Goal: Information Seeking & Learning: Learn about a topic

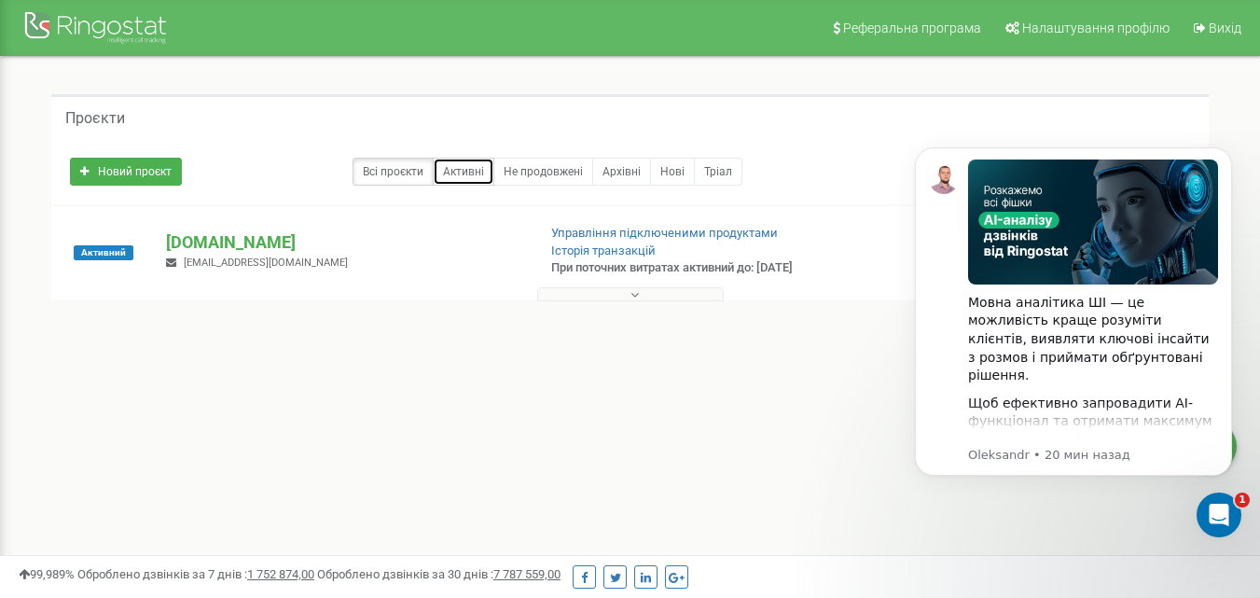
click at [466, 173] on link "Активні" at bounding box center [464, 172] width 62 height 28
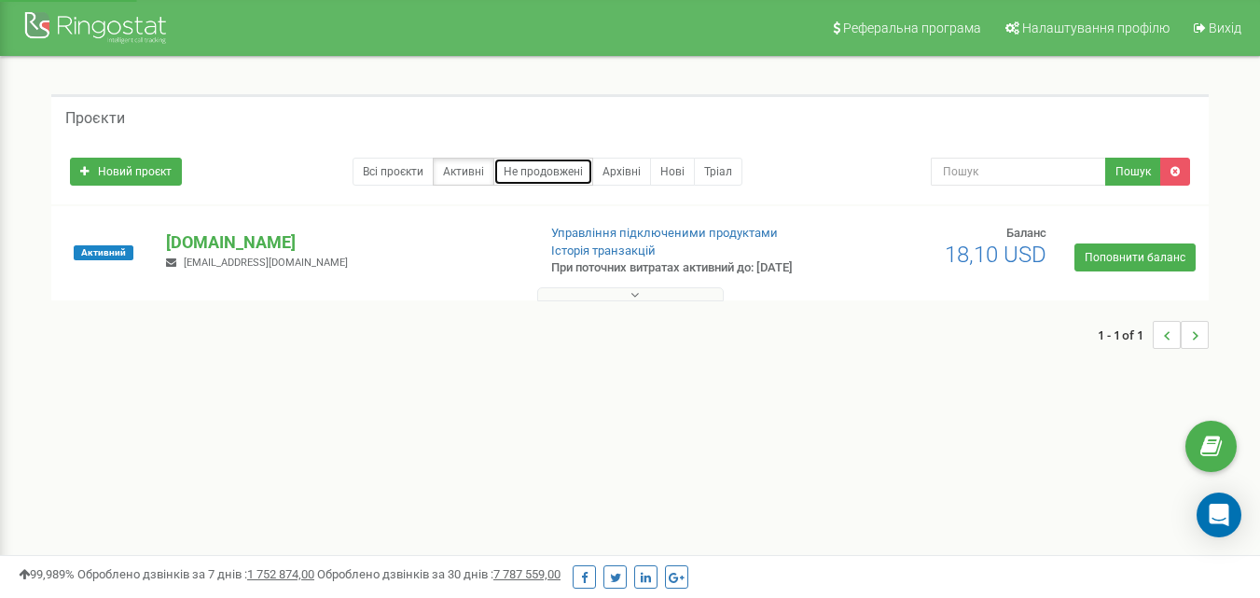
click at [525, 177] on link "Не продовжені" at bounding box center [543, 172] width 100 height 28
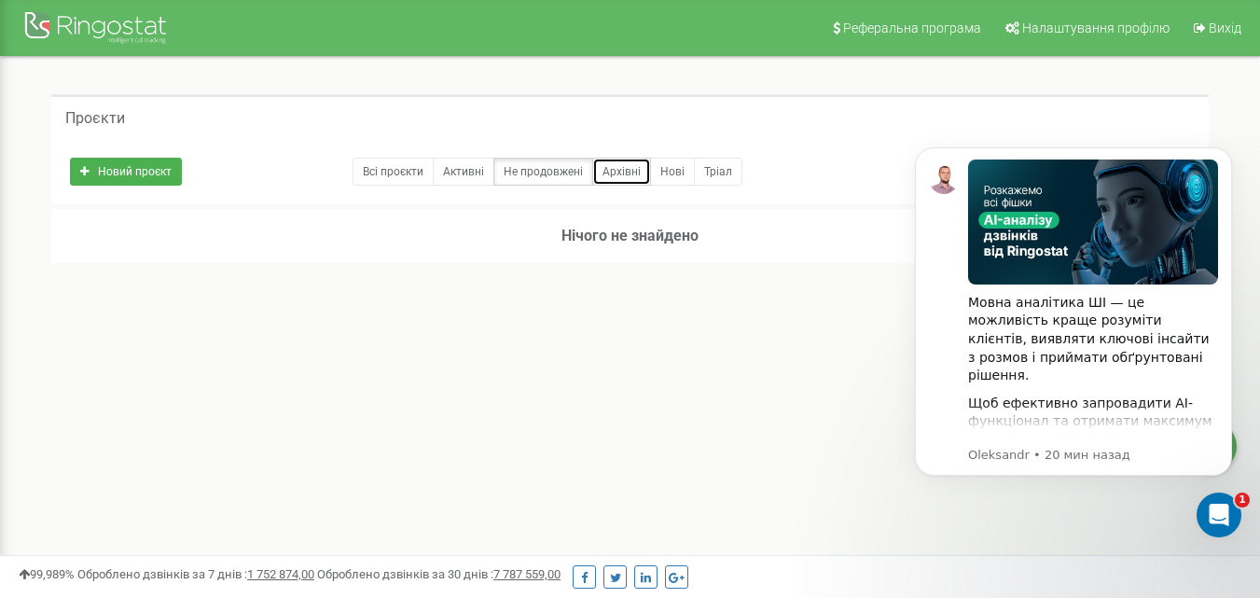
click at [609, 174] on link "Архівні" at bounding box center [621, 172] width 59 height 28
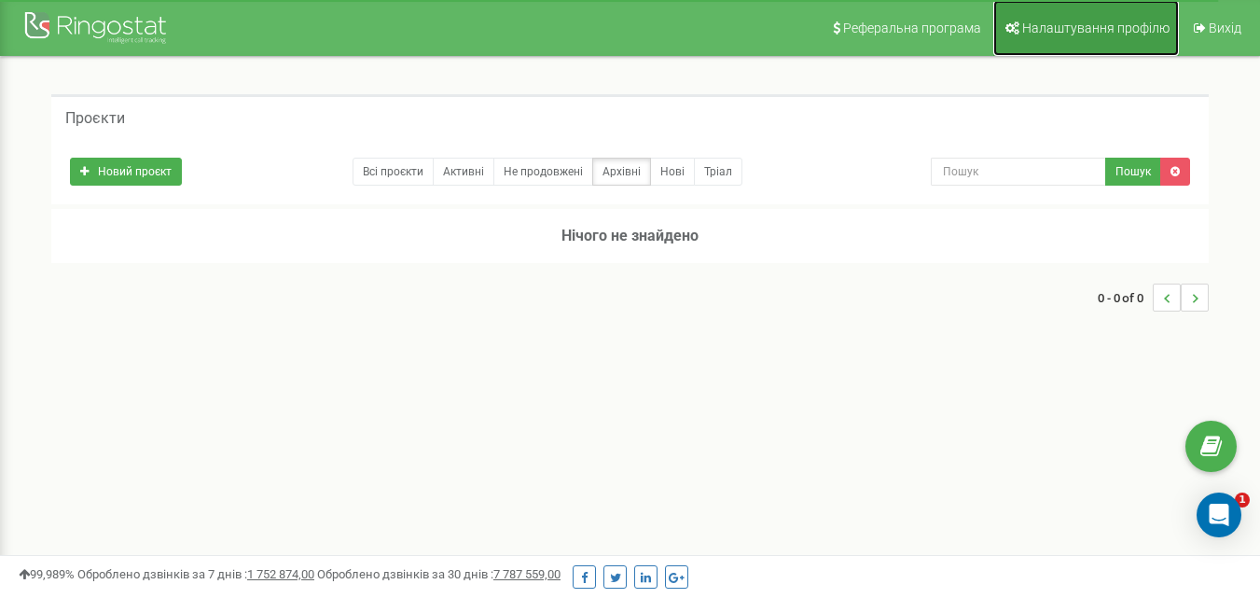
click at [1049, 27] on span "Налаштування профілю" at bounding box center [1095, 28] width 147 height 15
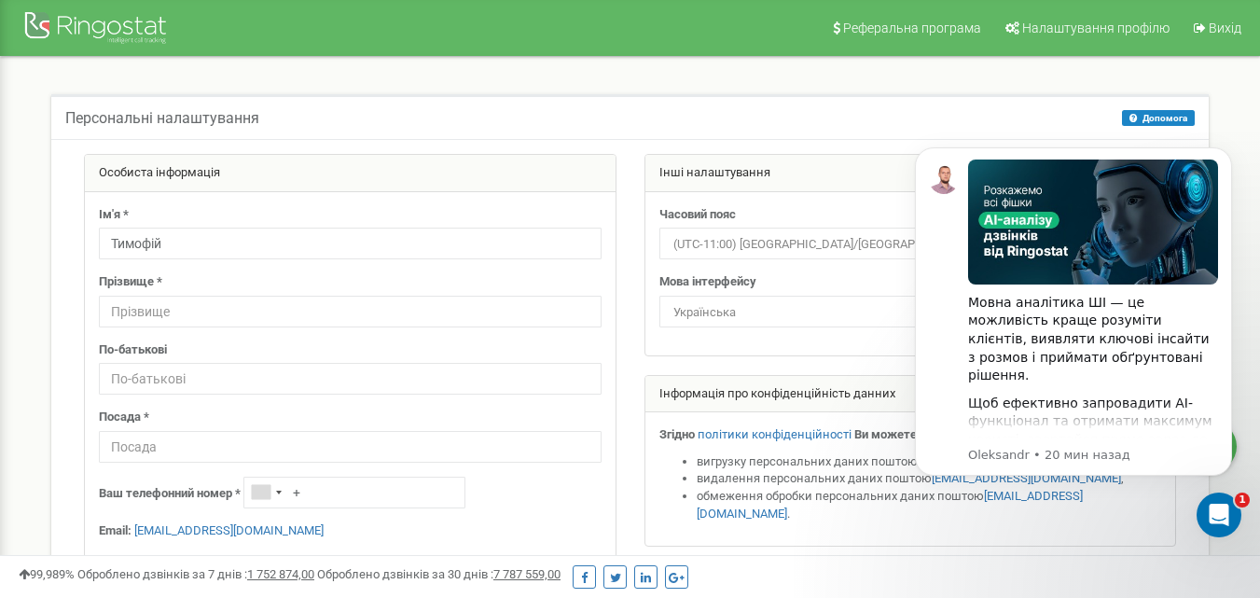
click at [706, 81] on div "Персональні налаштування Допомога Допомога На цій сторінці ви можете відредагув…" at bounding box center [630, 415] width 1232 height 716
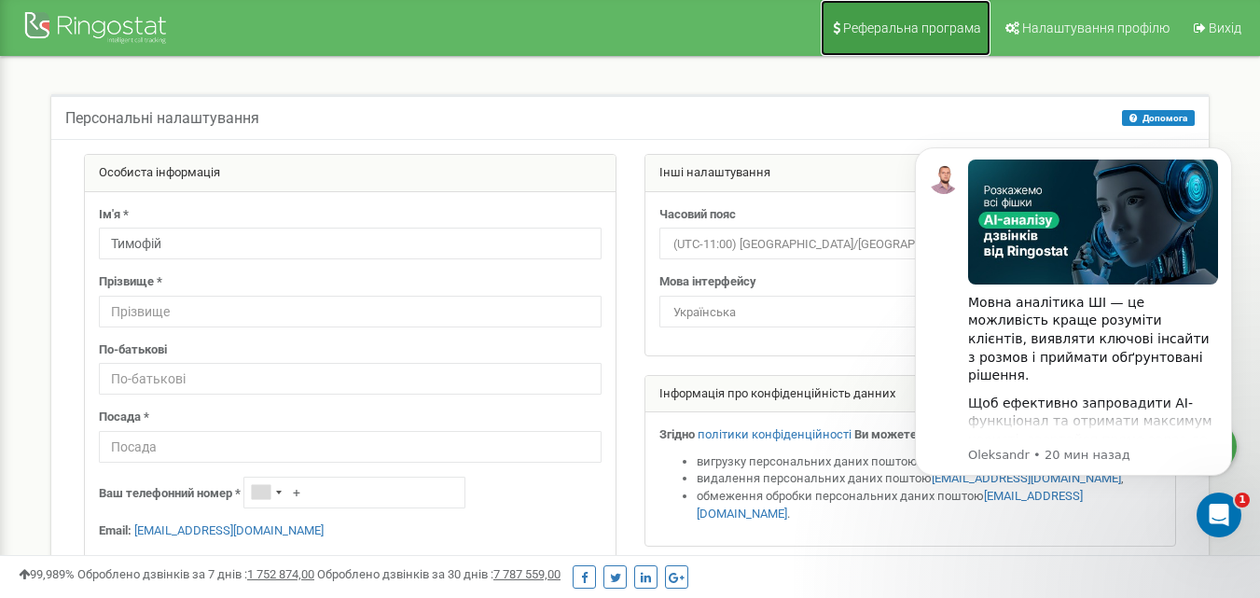
click at [913, 33] on span "Реферальна програма" at bounding box center [912, 28] width 138 height 15
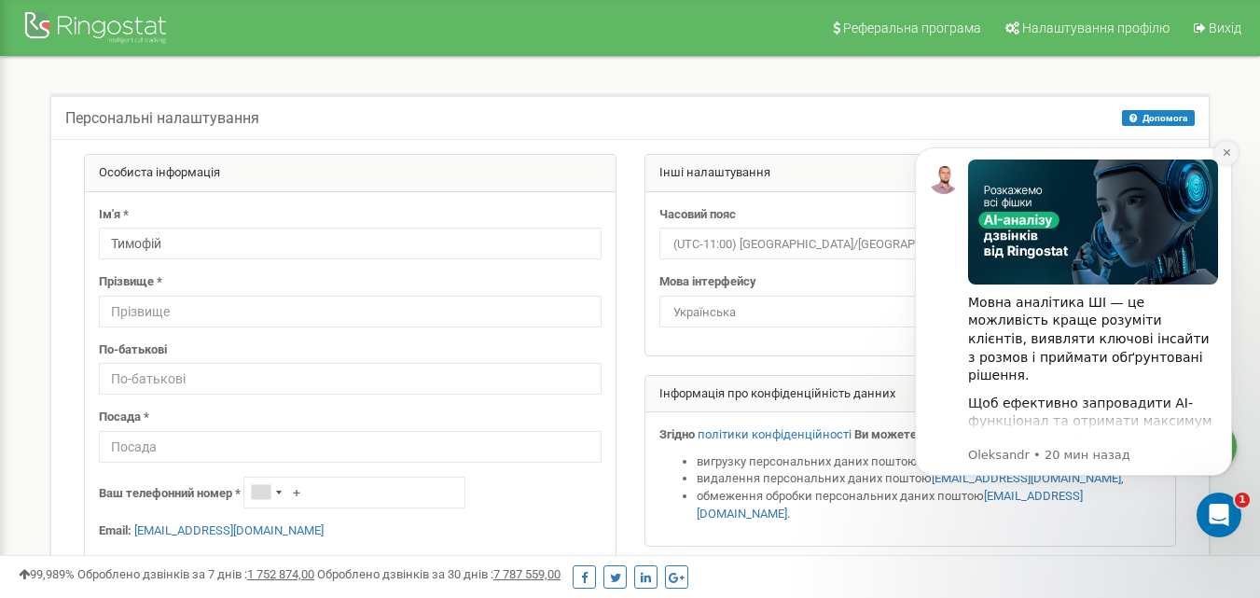
click at [1228, 153] on icon "Dismiss notification" at bounding box center [1226, 152] width 7 height 7
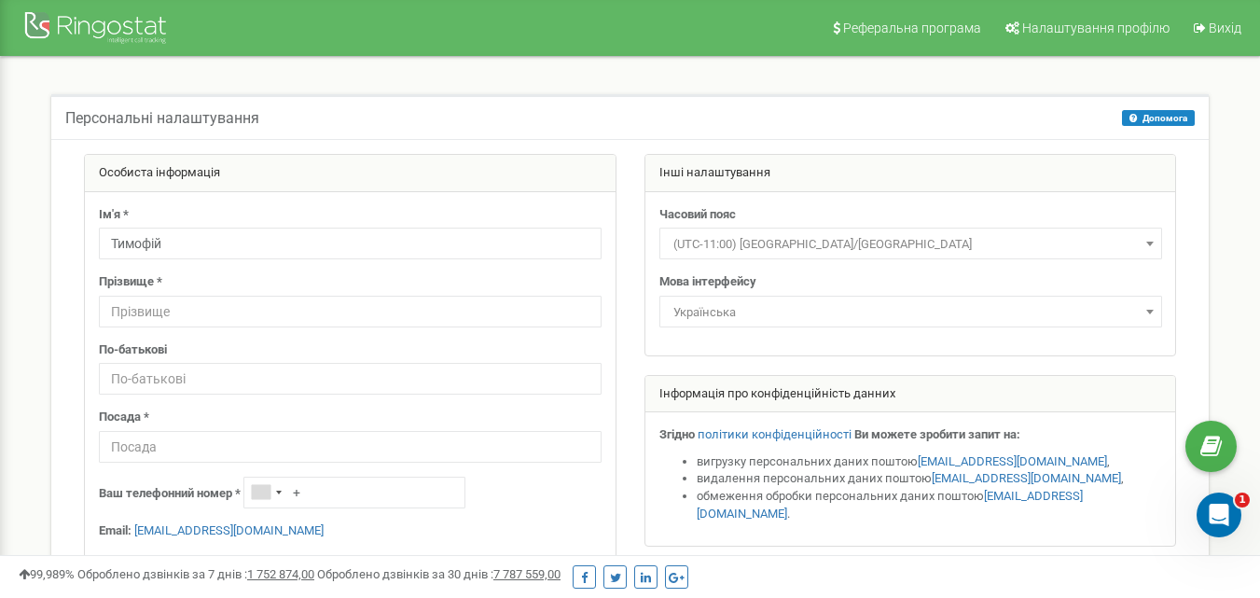
click at [805, 110] on div "Персональні налаштування Допомога Допомога На цій сторінці ви можете відредагув…" at bounding box center [630, 116] width 1158 height 45
click at [108, 28] on div at bounding box center [97, 29] width 149 height 45
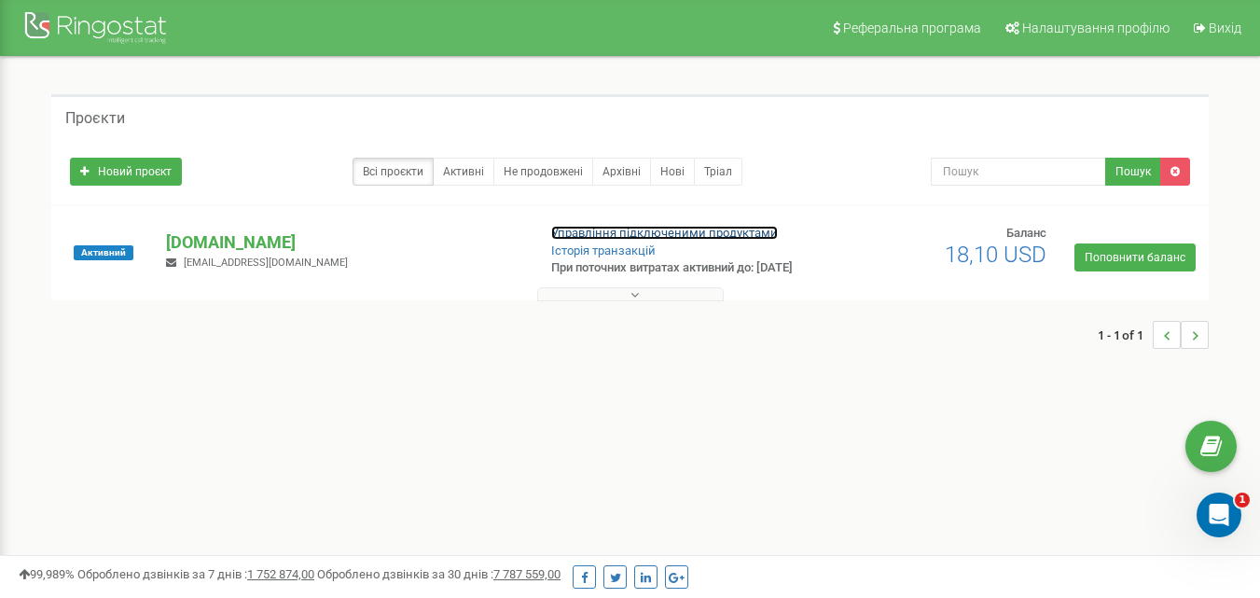
click at [666, 237] on link "Управління підключеними продуктами" at bounding box center [664, 233] width 227 height 14
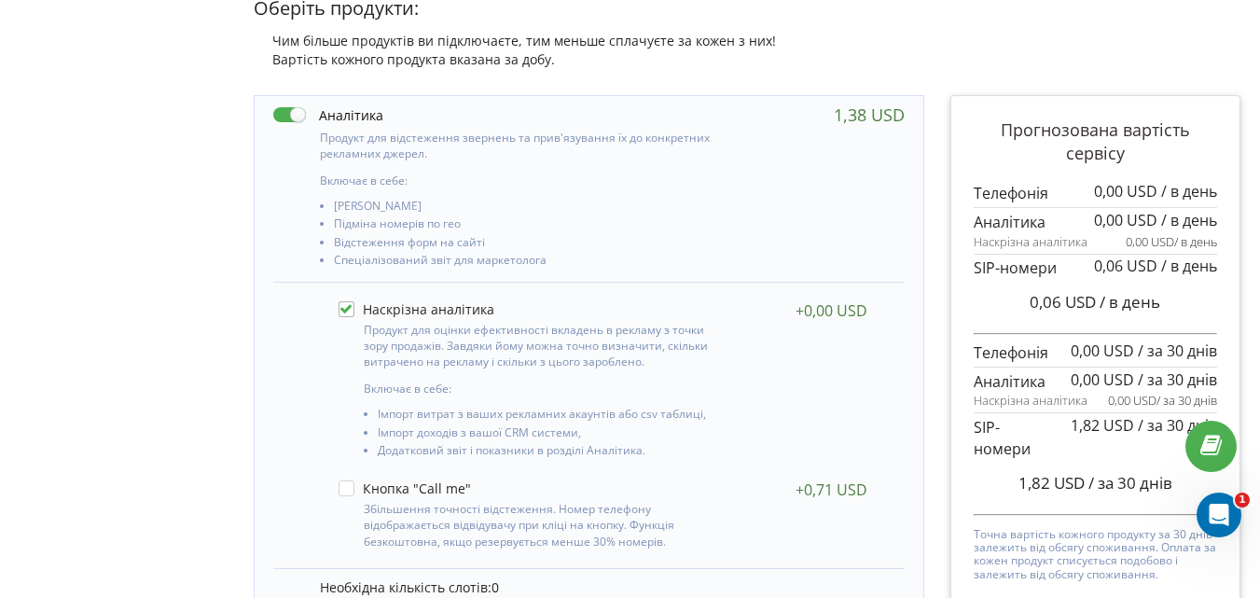
scroll to position [280, 0]
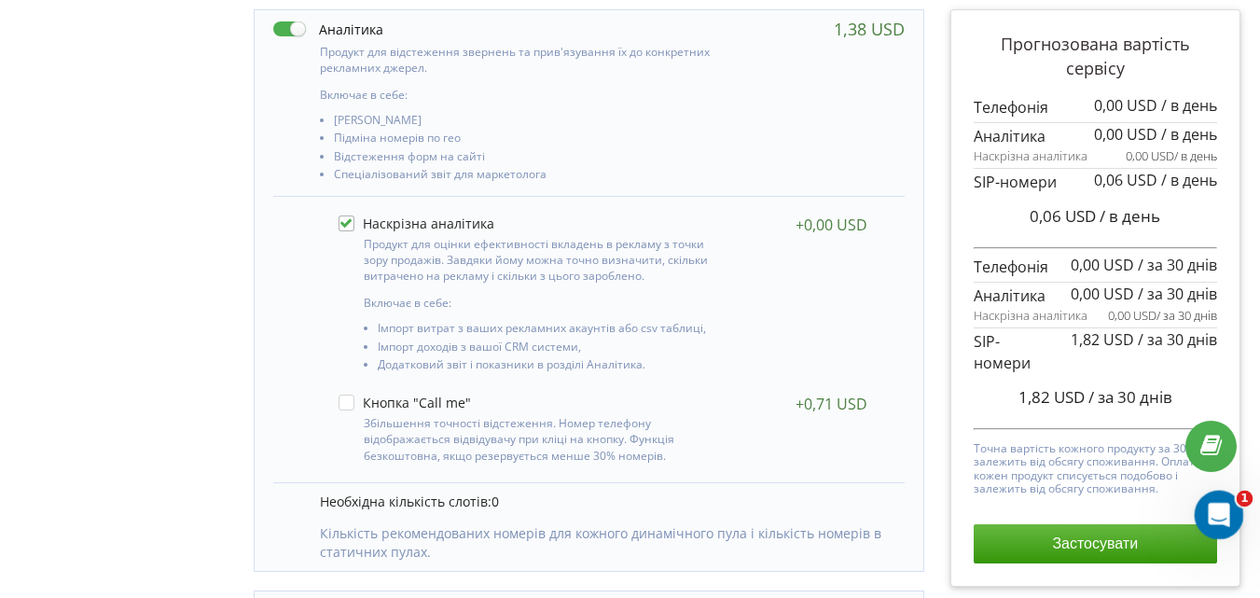
click at [1228, 509] on icon "Открыть службу сообщений Intercom" at bounding box center [1217, 512] width 31 height 31
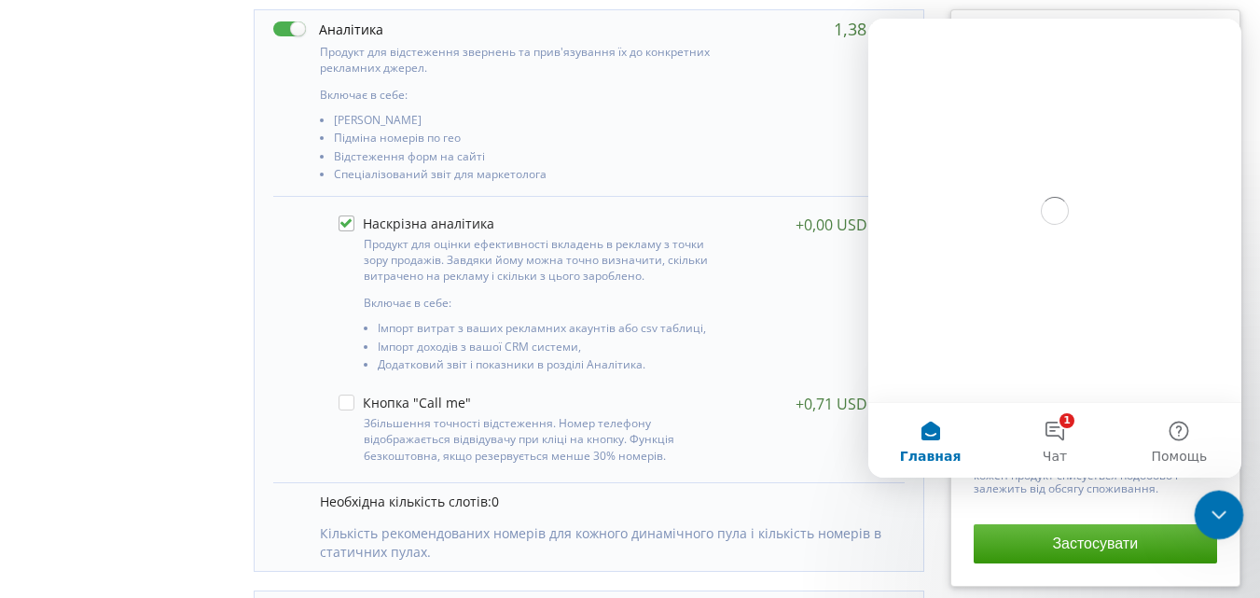
scroll to position [0, 0]
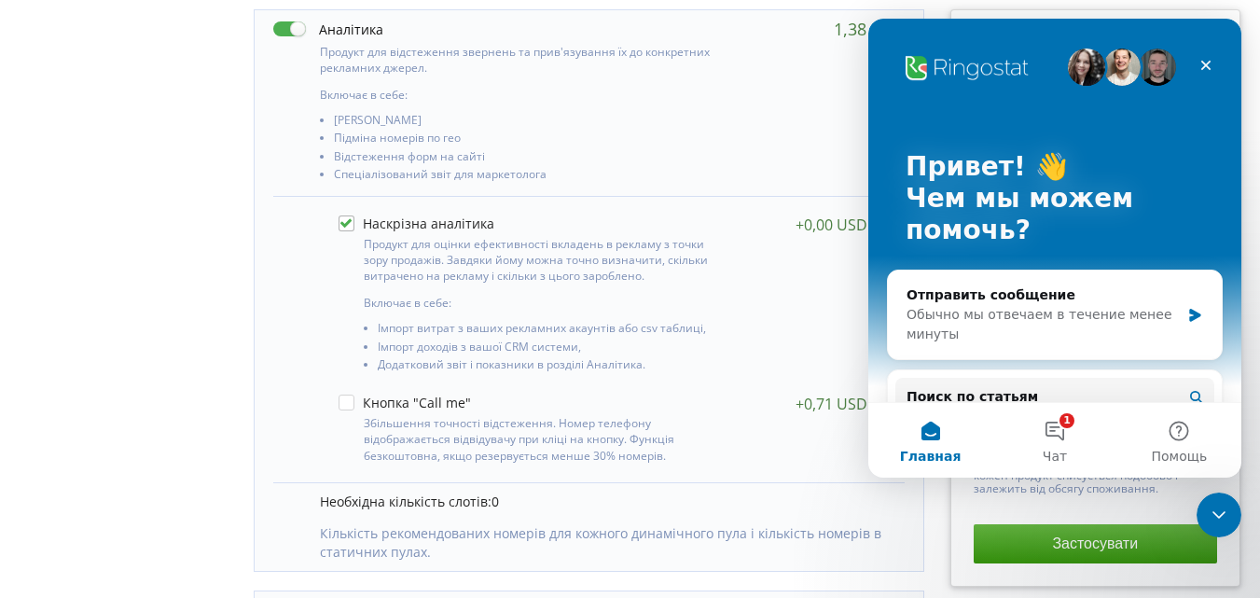
click at [358, 114] on li "[PERSON_NAME]" at bounding box center [525, 123] width 382 height 18
click at [417, 330] on li "Імпорт витрат з ваших рекламних акаунтів або csv таблиці," at bounding box center [543, 331] width 331 height 18
click at [575, 328] on li "Імпорт витрат з ваших рекламних акаунтів або csv таблиці," at bounding box center [543, 331] width 331 height 18
click at [453, 351] on li "Імпорт доходів з вашої CRM системи," at bounding box center [543, 349] width 331 height 18
click at [455, 354] on li "Імпорт доходів з вашої CRM системи," at bounding box center [543, 349] width 331 height 18
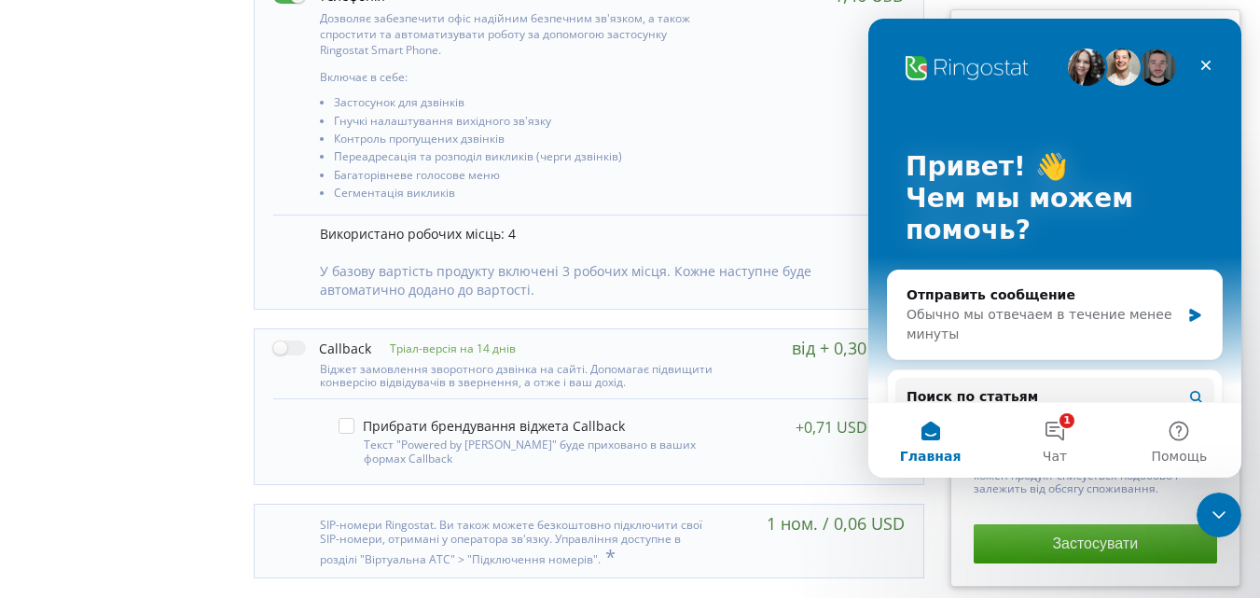
scroll to position [952, 0]
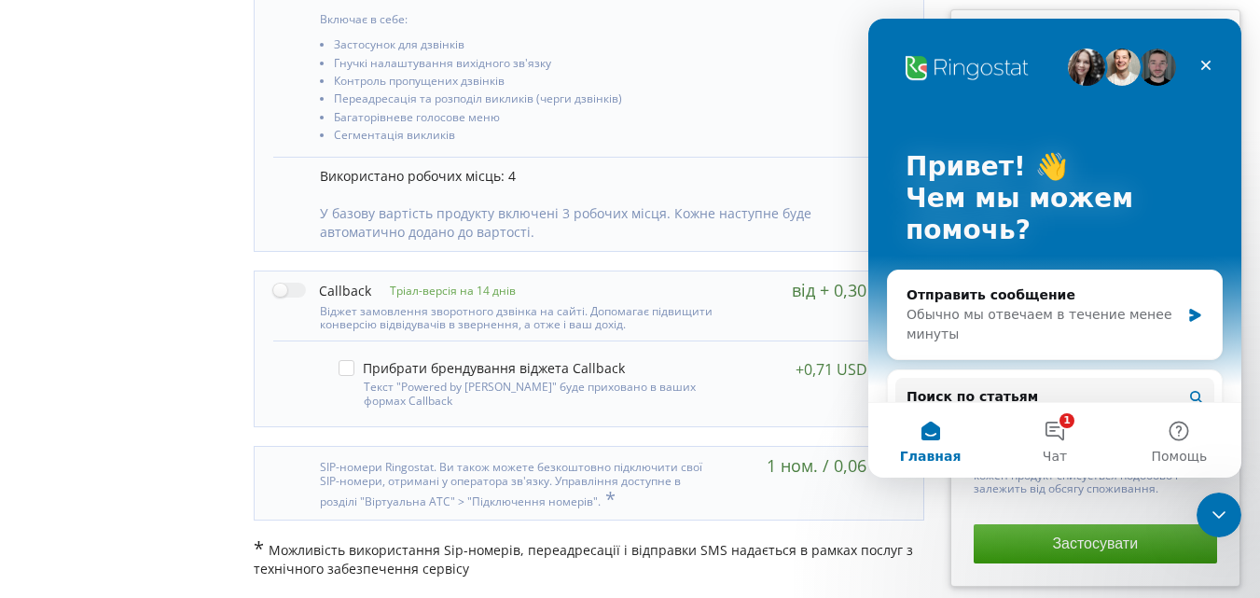
click at [1198, 68] on div "Закрыть" at bounding box center [1206, 66] width 34 height 34
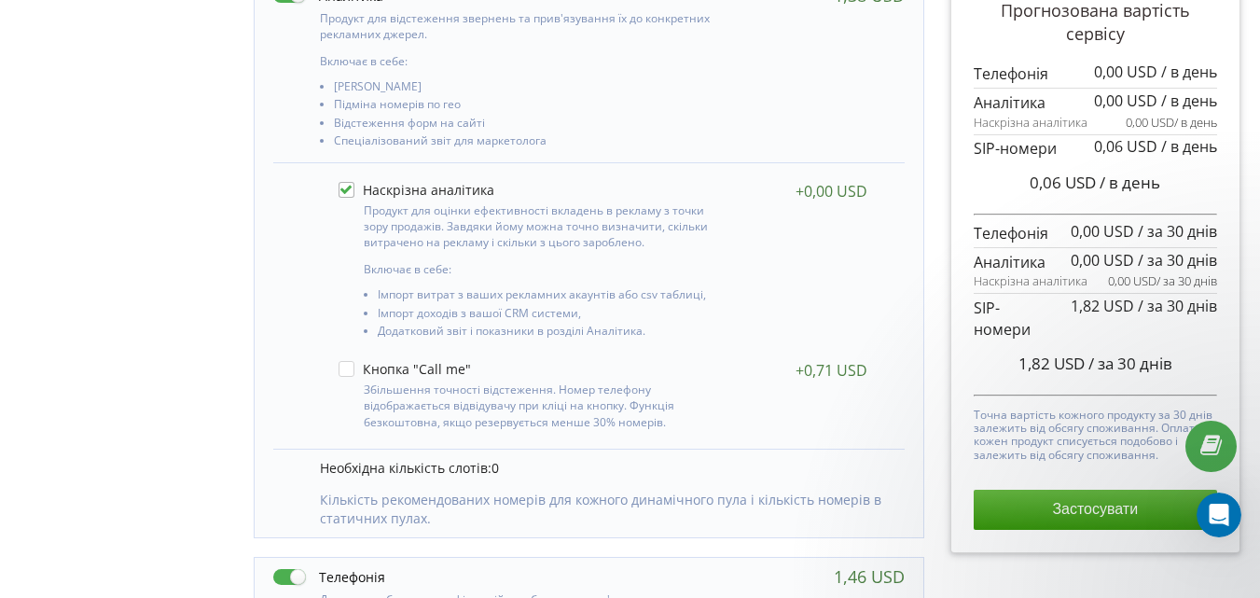
scroll to position [0, 0]
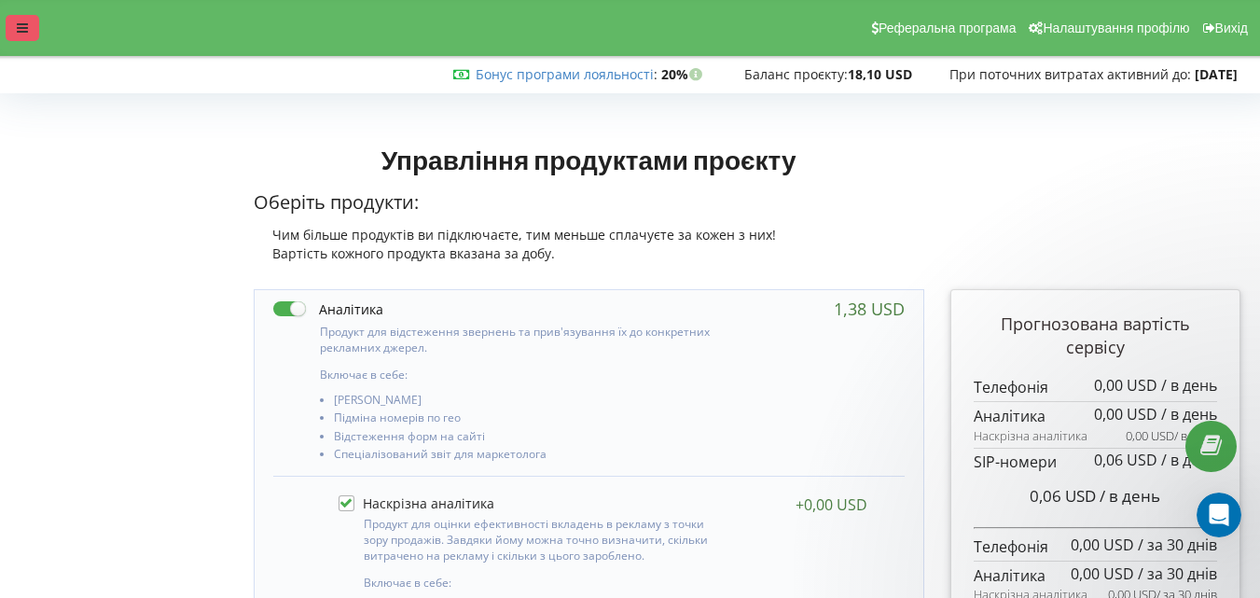
click at [17, 18] on div at bounding box center [23, 28] width 34 height 26
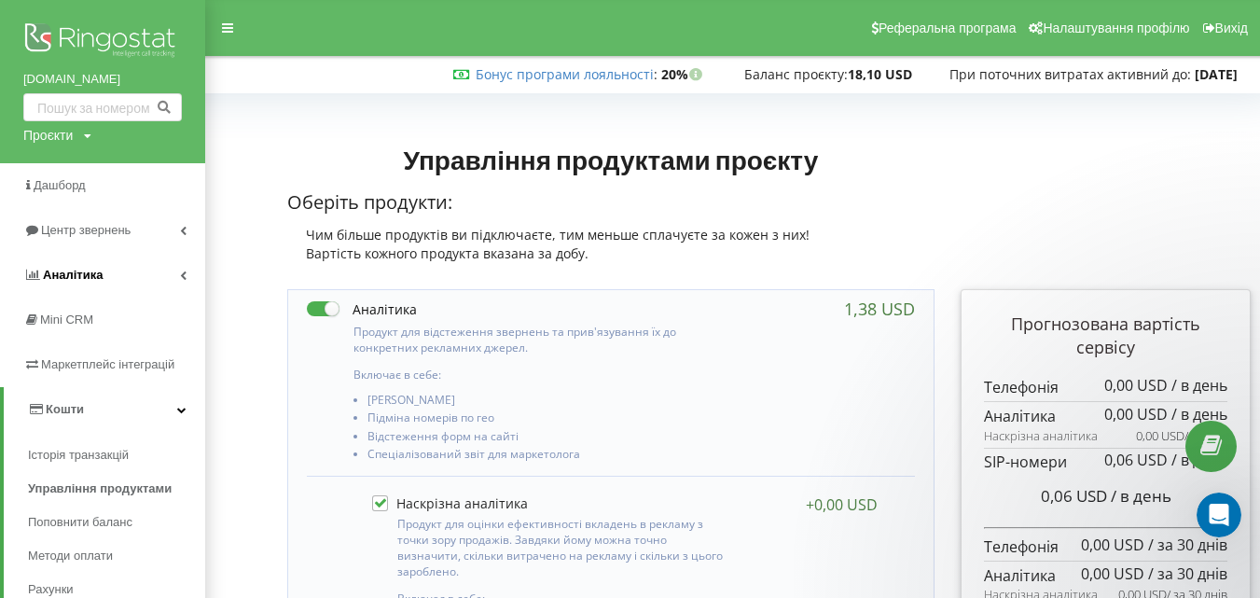
click at [83, 274] on span "Аналiтика" at bounding box center [73, 275] width 60 height 14
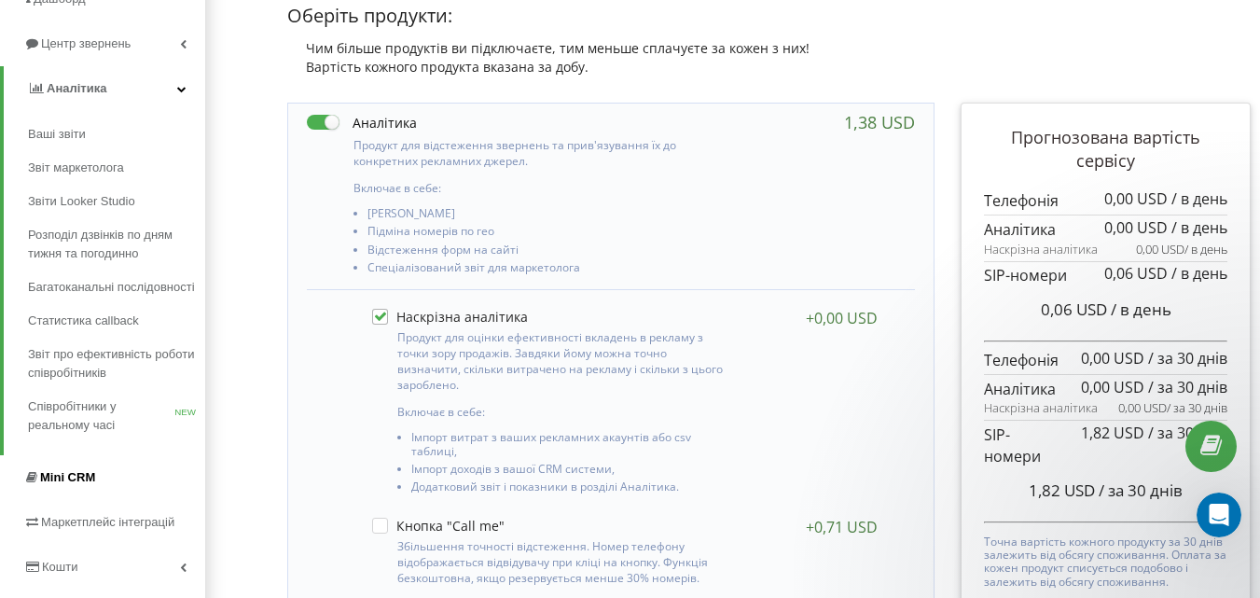
scroll to position [93, 0]
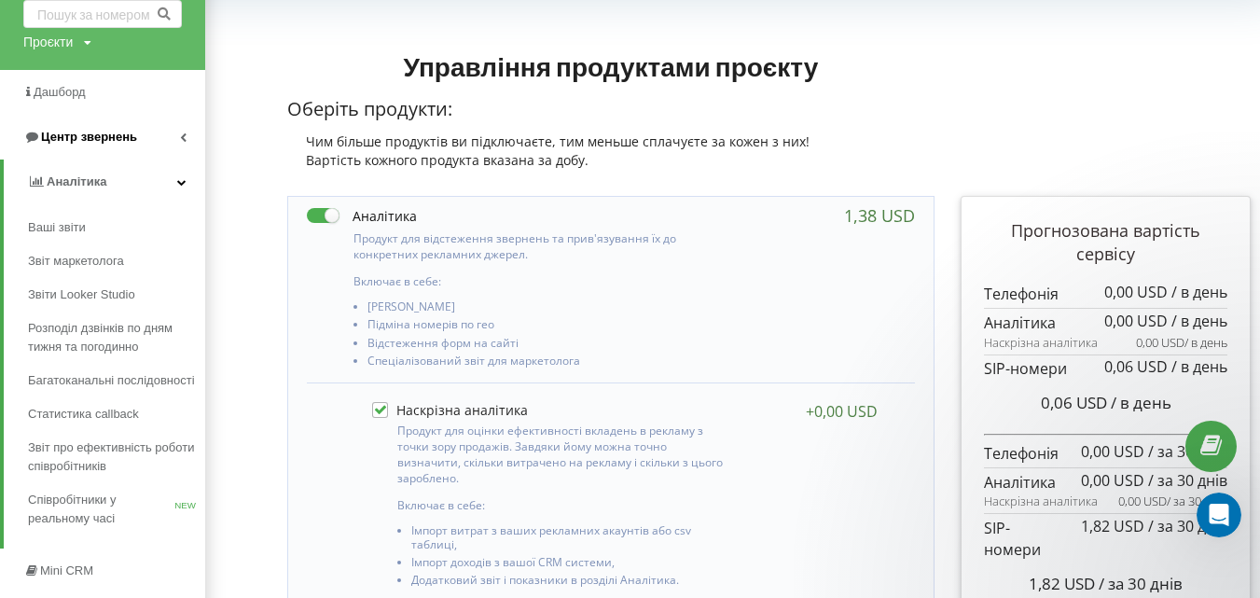
click at [132, 142] on span "Центр звернень" at bounding box center [89, 137] width 96 height 14
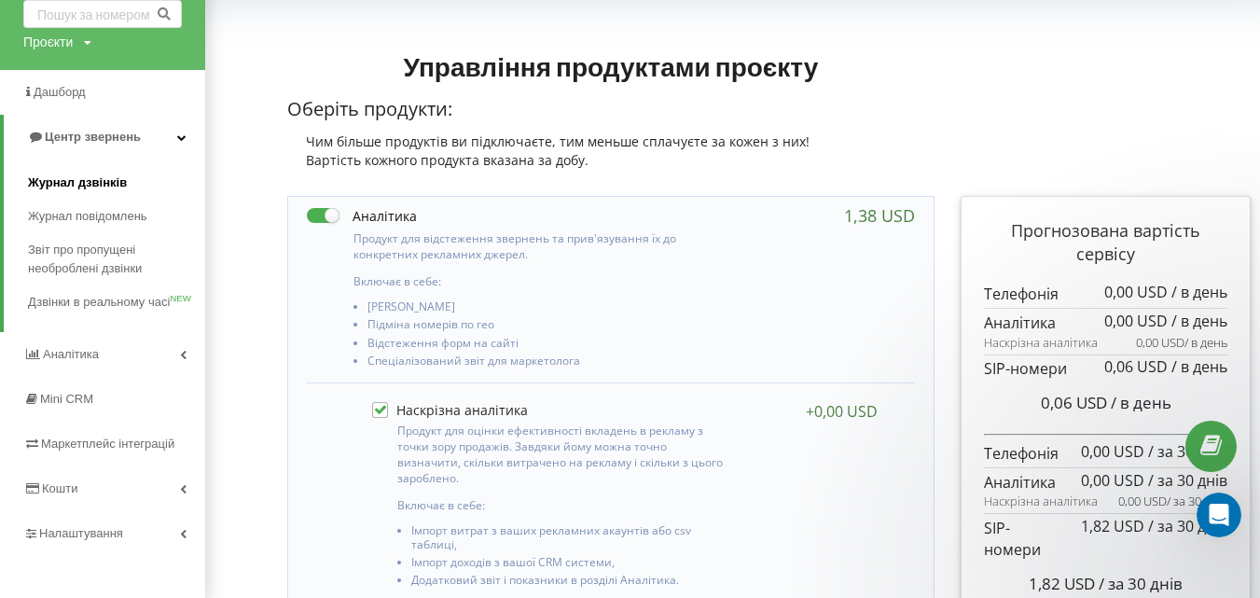
click at [94, 182] on span "Журнал дзвінків" at bounding box center [77, 183] width 99 height 19
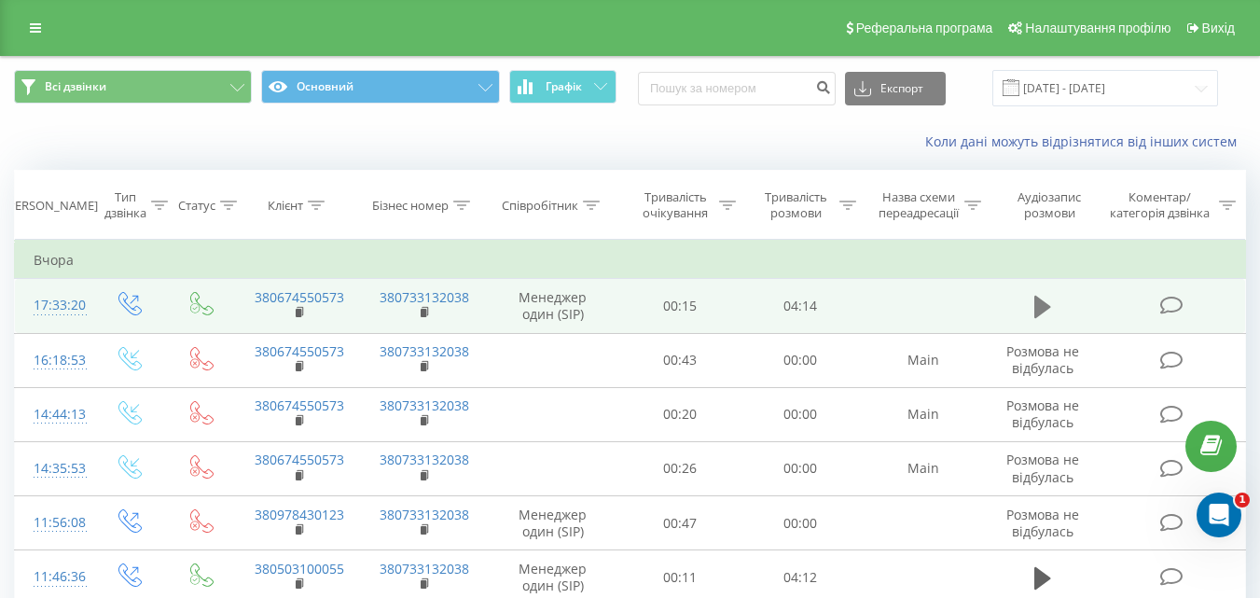
click at [1050, 299] on icon at bounding box center [1043, 307] width 17 height 26
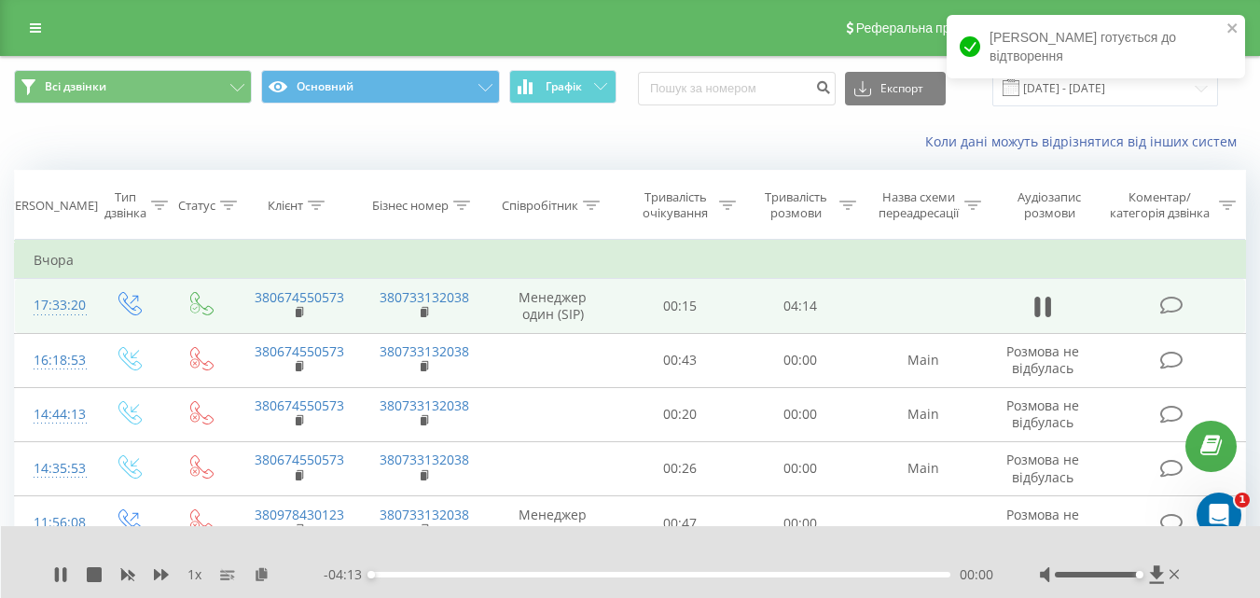
drag, startPoint x: 1118, startPoint y: 576, endPoint x: 1138, endPoint y: 582, distance: 21.3
click at [1138, 582] on div at bounding box center [1112, 574] width 144 height 19
click at [447, 572] on div "00:11" at bounding box center [660, 575] width 579 height 6
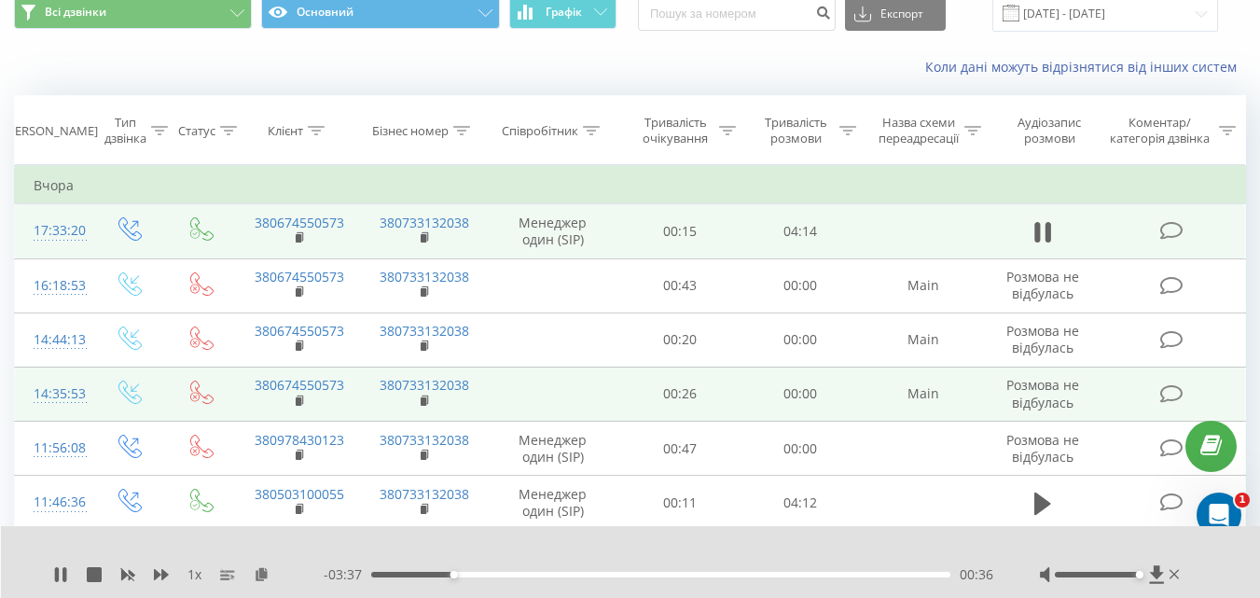
scroll to position [93, 0]
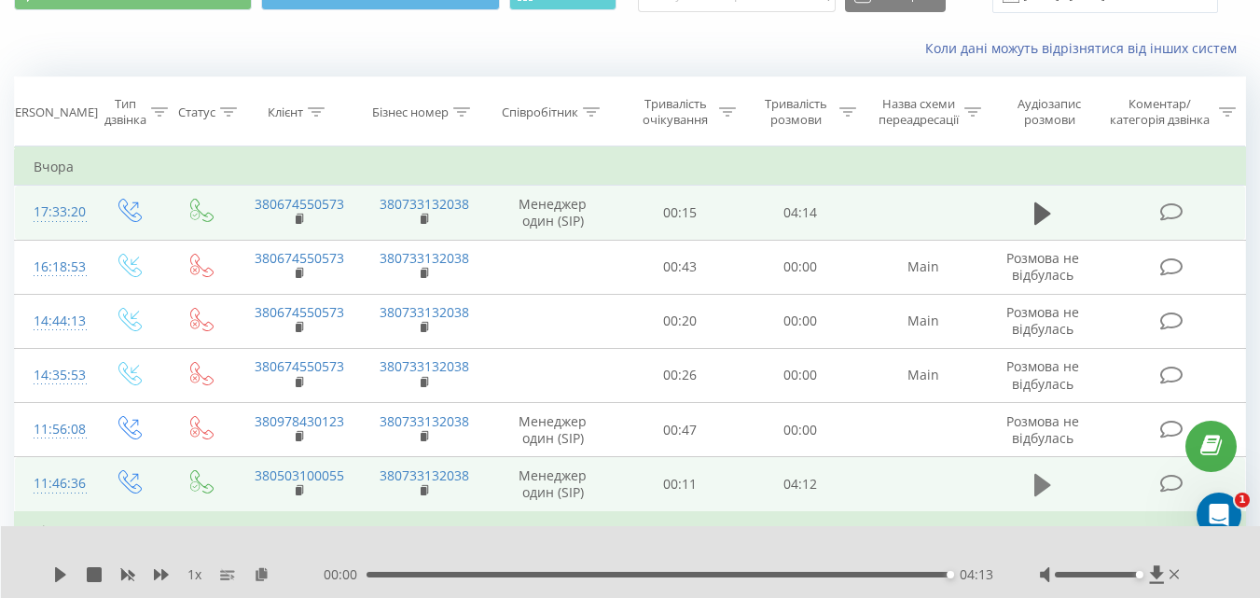
click at [1046, 485] on icon at bounding box center [1043, 485] width 17 height 22
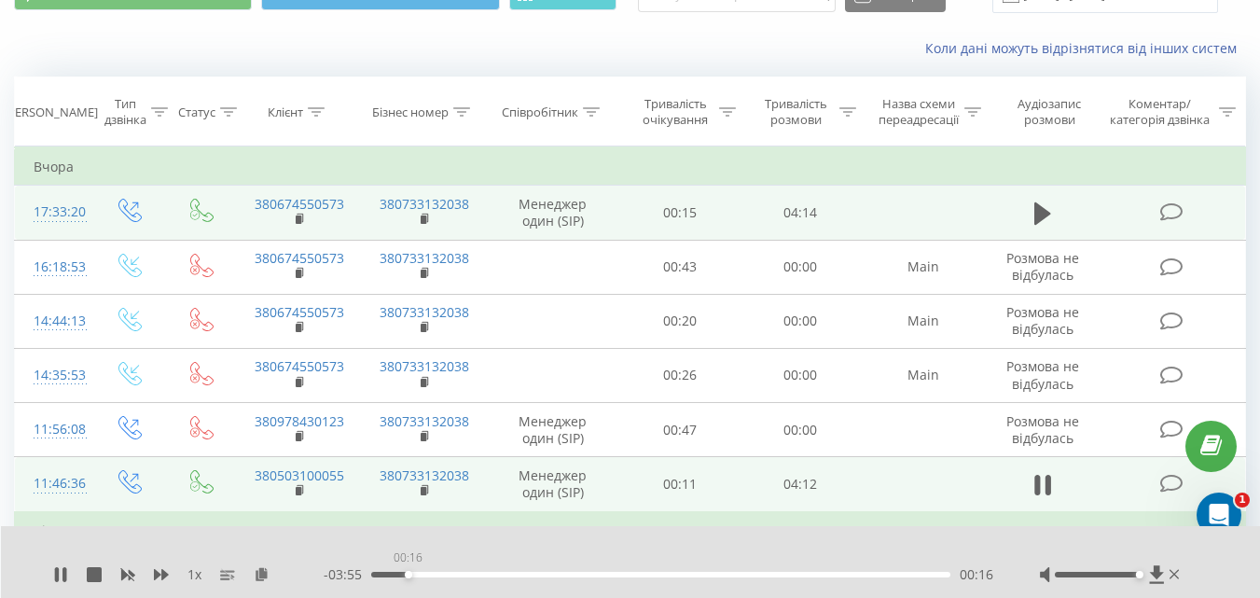
click at [409, 574] on div "00:16" at bounding box center [660, 575] width 579 height 6
click at [196, 575] on span "1 x" at bounding box center [195, 574] width 14 height 19
click at [194, 575] on span "1 x" at bounding box center [195, 574] width 14 height 19
click at [217, 575] on div "1 x" at bounding box center [188, 574] width 271 height 19
click at [225, 575] on rect at bounding box center [224, 575] width 9 height 2
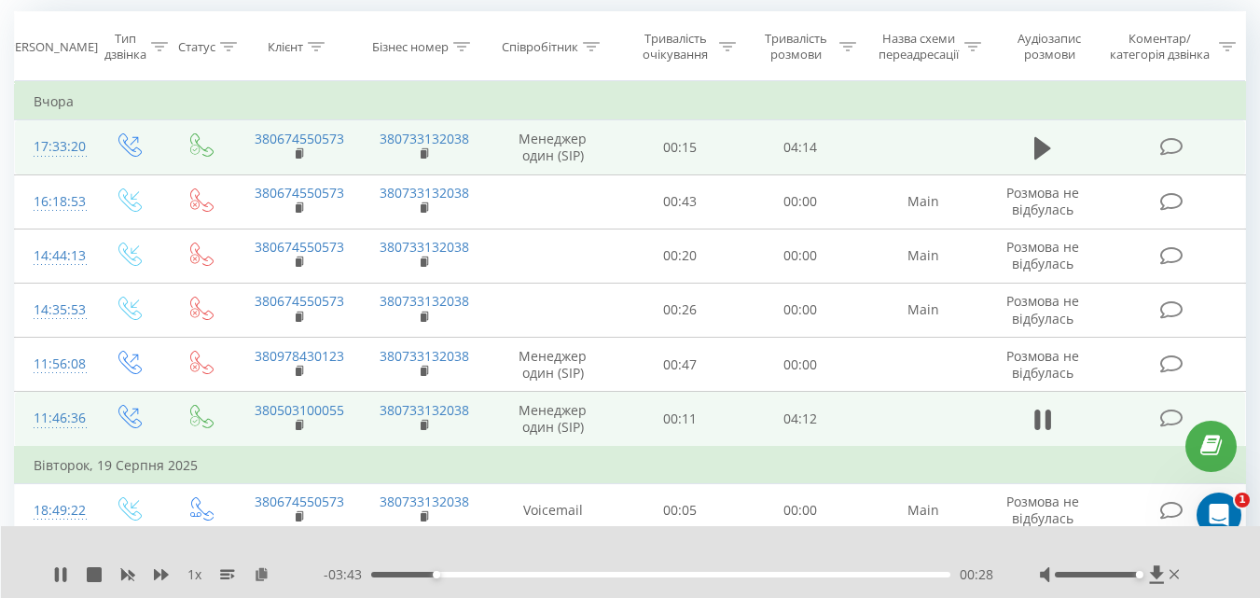
scroll to position [187, 0]
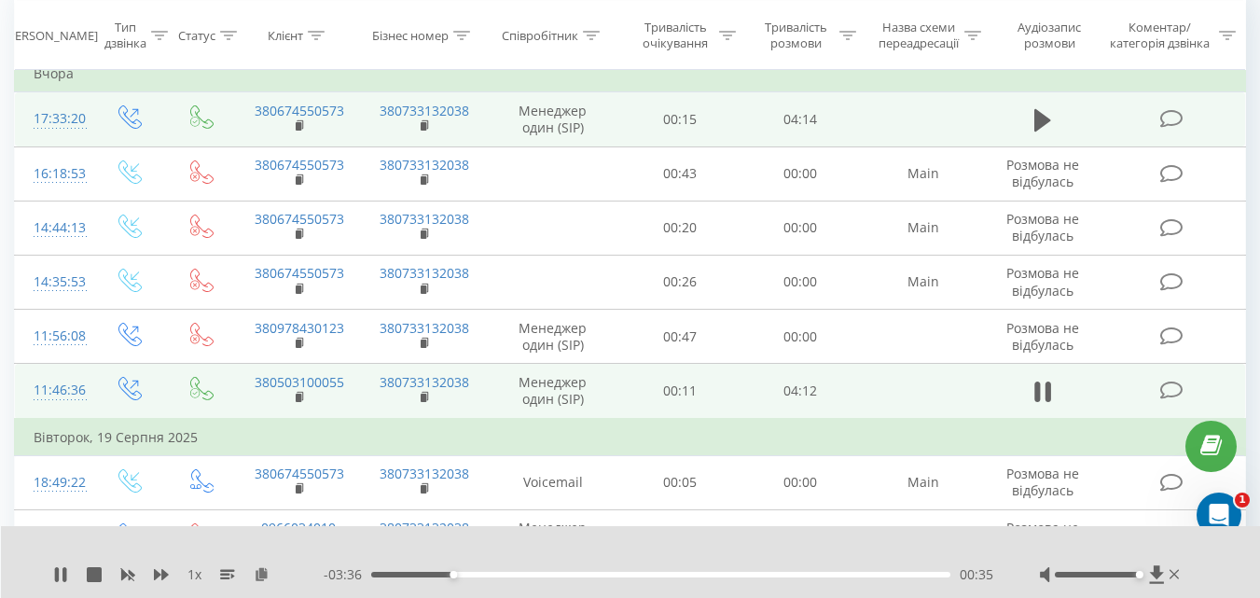
click at [197, 575] on span "1 x" at bounding box center [195, 574] width 14 height 19
click at [223, 574] on rect at bounding box center [224, 575] width 9 height 2
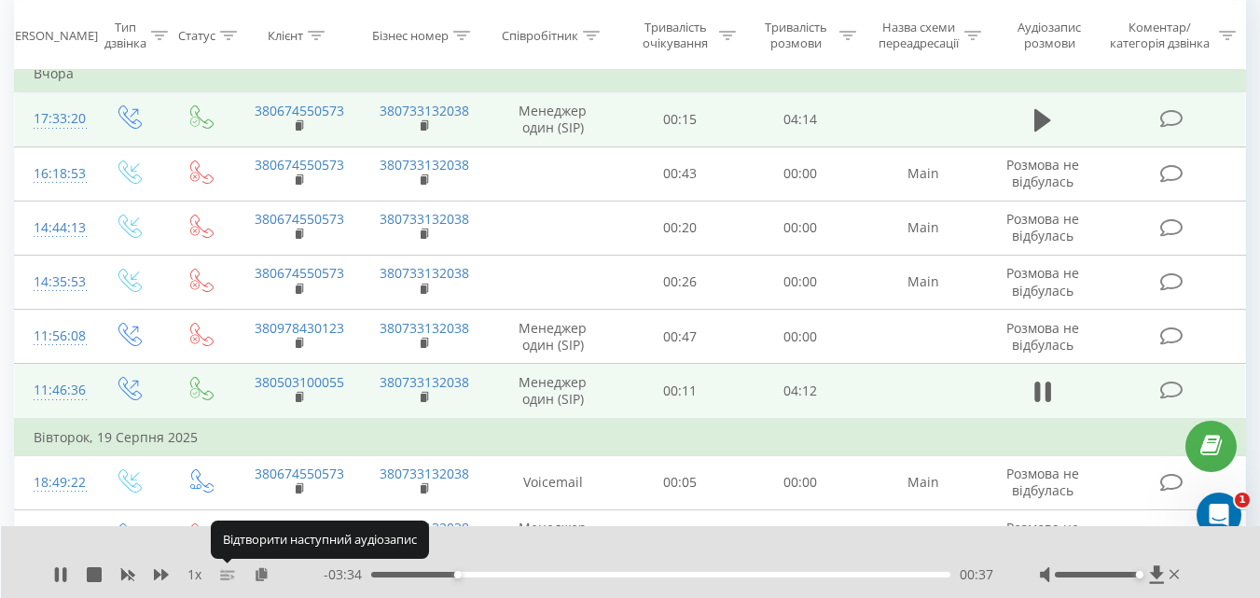
click at [223, 574] on icon at bounding box center [227, 574] width 15 height 15
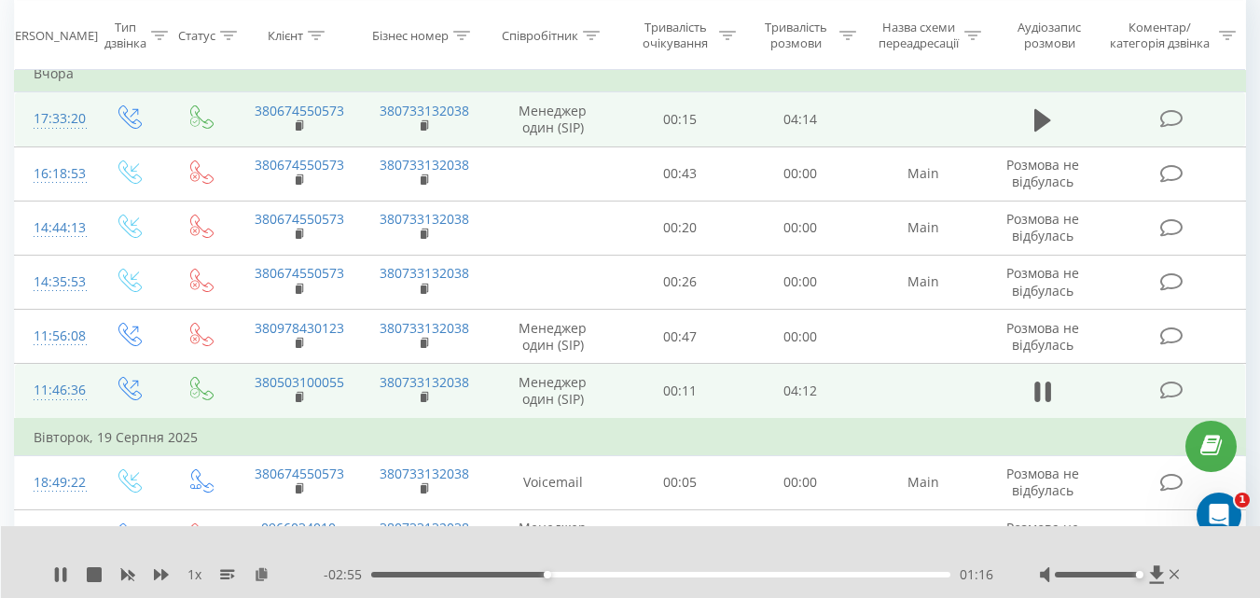
click at [611, 574] on div "01:16" at bounding box center [660, 575] width 579 height 6
click at [699, 576] on div "01:45" at bounding box center [660, 575] width 579 height 6
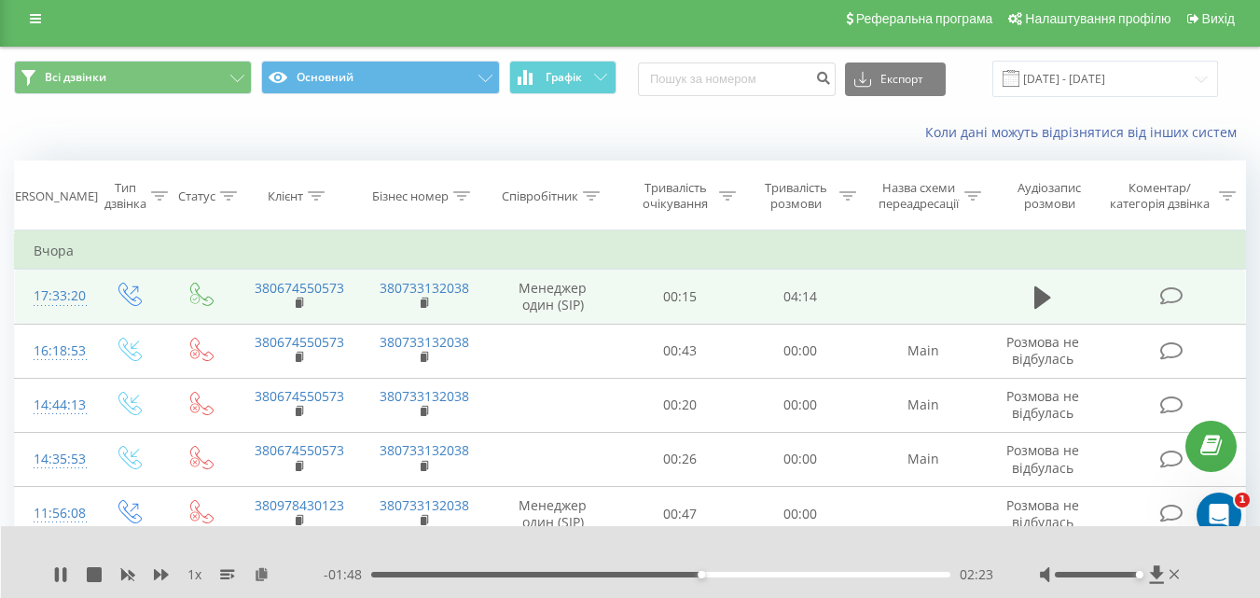
scroll to position [0, 0]
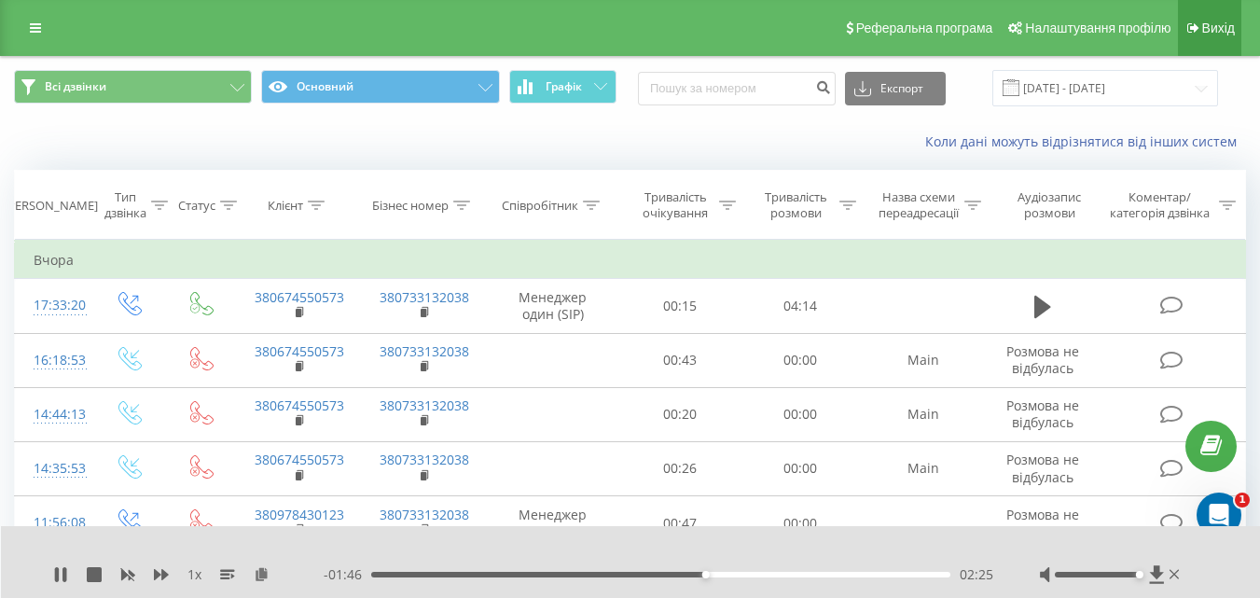
click at [1208, 29] on span "Вихід" at bounding box center [1218, 28] width 33 height 15
